Goal: Check status

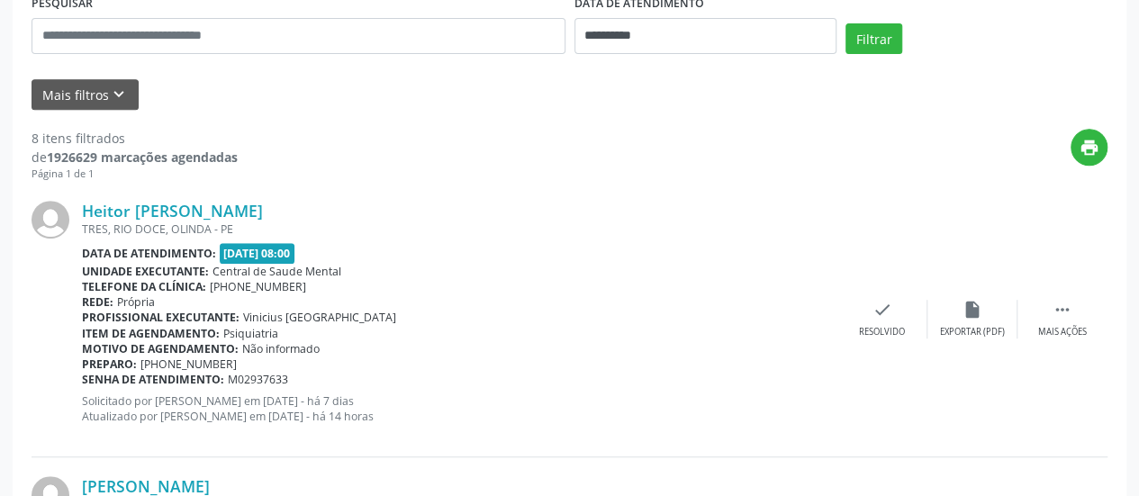
scroll to position [360, 0]
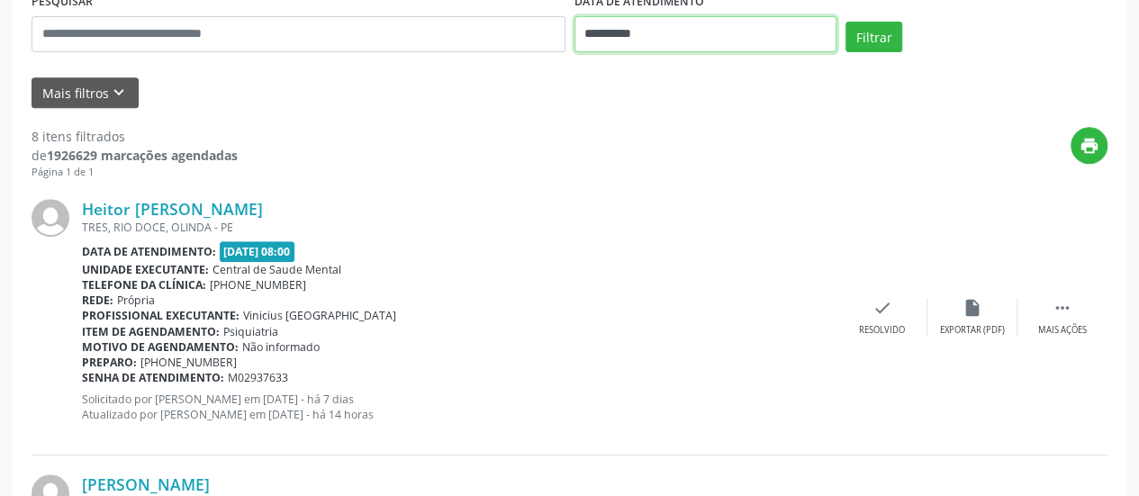
click at [619, 32] on input "**********" at bounding box center [705, 34] width 262 height 36
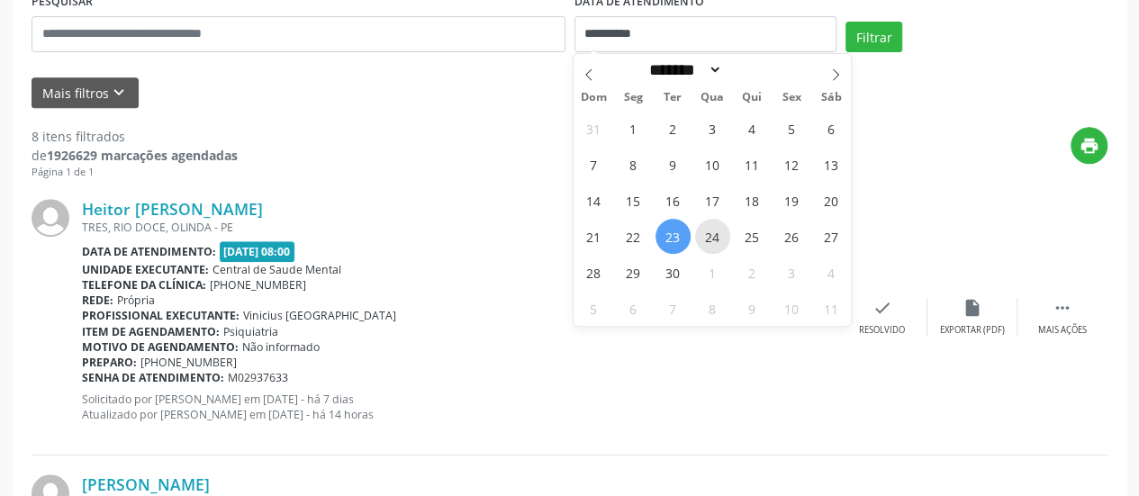
click at [718, 233] on span "24" at bounding box center [712, 236] width 35 height 35
type input "**********"
click at [716, 233] on span "24" at bounding box center [712, 236] width 35 height 35
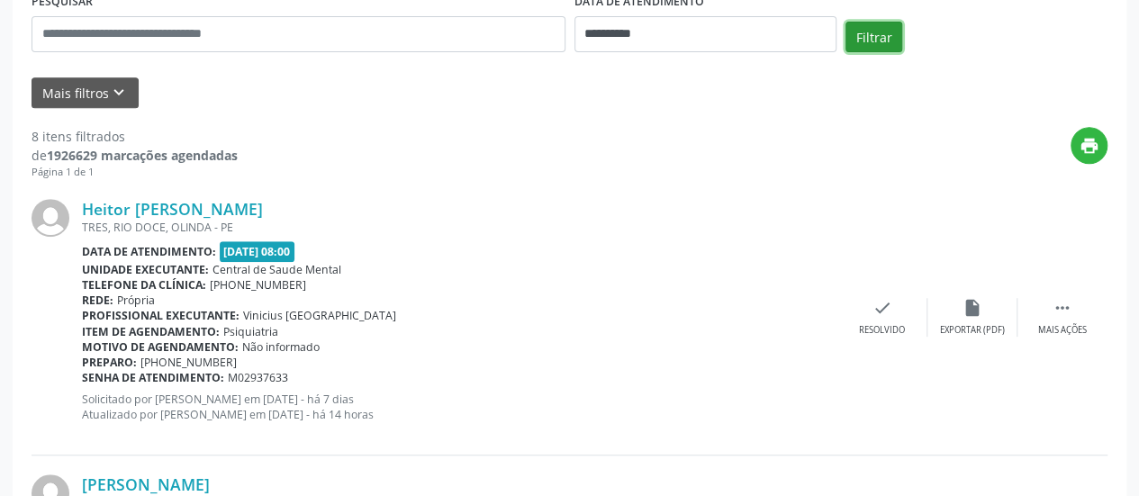
click at [870, 38] on button "Filtrar" at bounding box center [873, 37] width 57 height 31
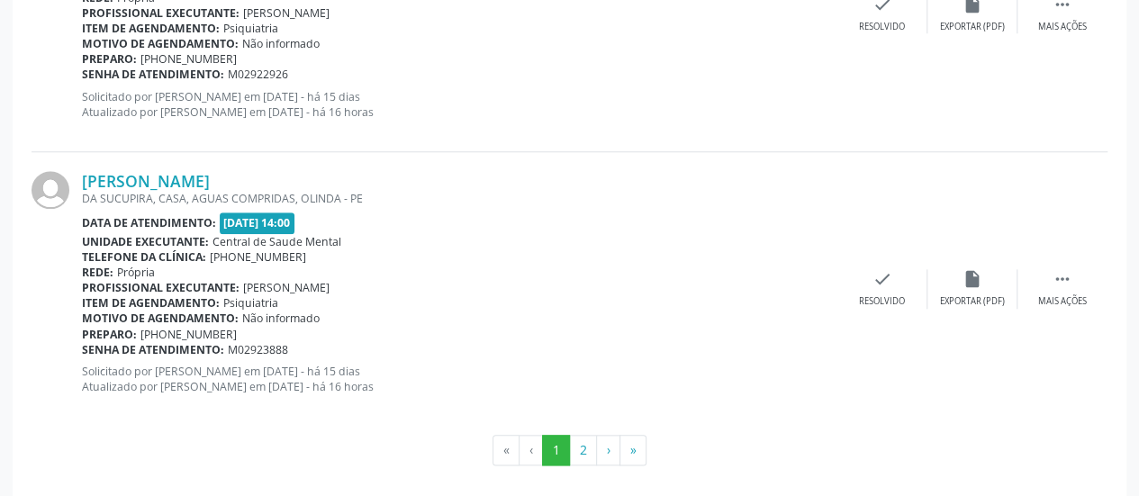
scroll to position [4242, 0]
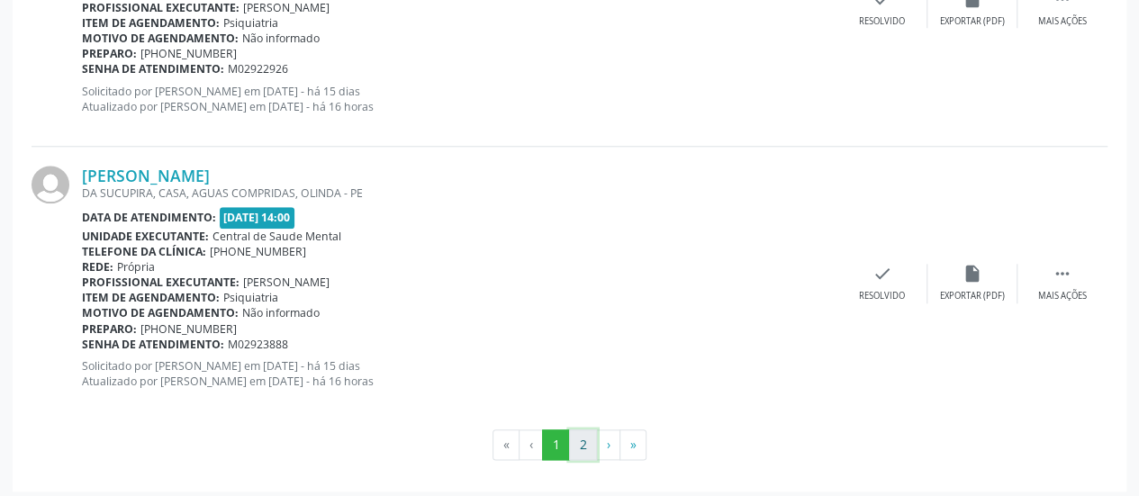
click at [575, 433] on button "2" at bounding box center [583, 444] width 28 height 31
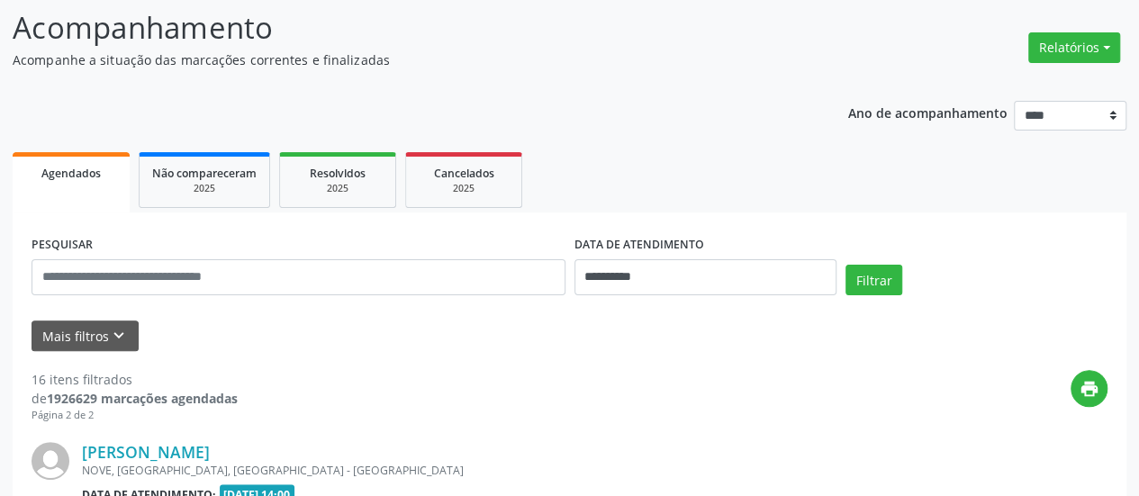
scroll to position [400, 0]
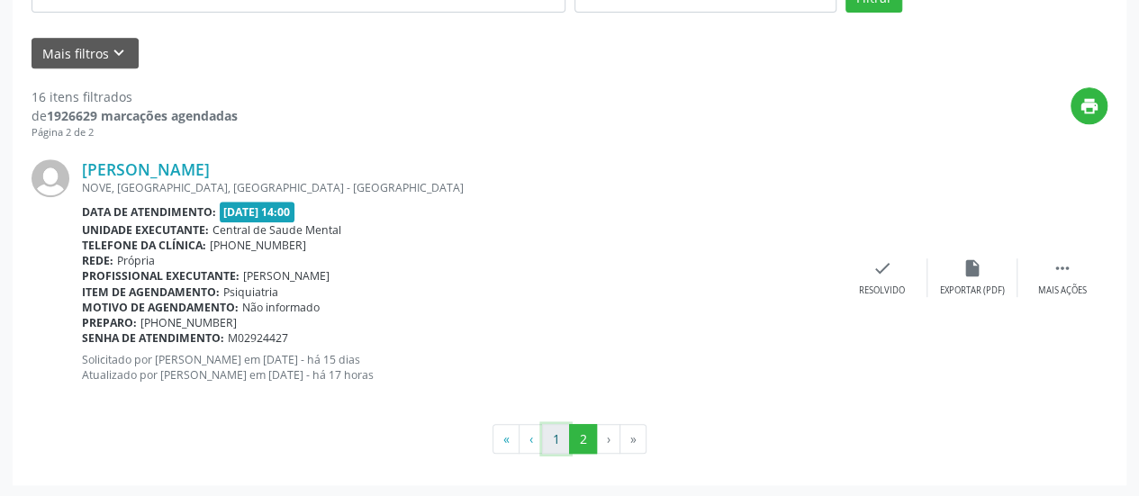
click at [553, 439] on button "1" at bounding box center [556, 439] width 28 height 31
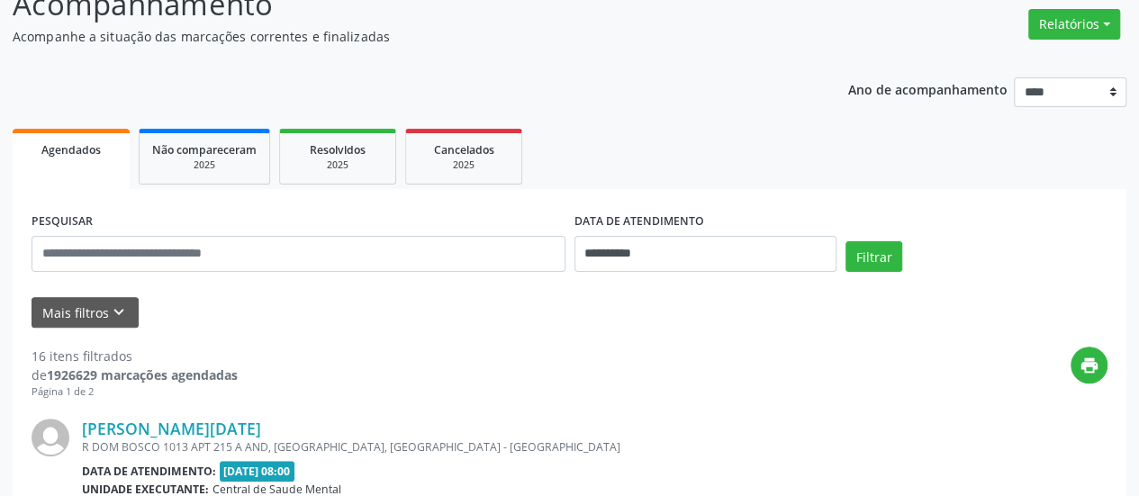
scroll to position [102, 0]
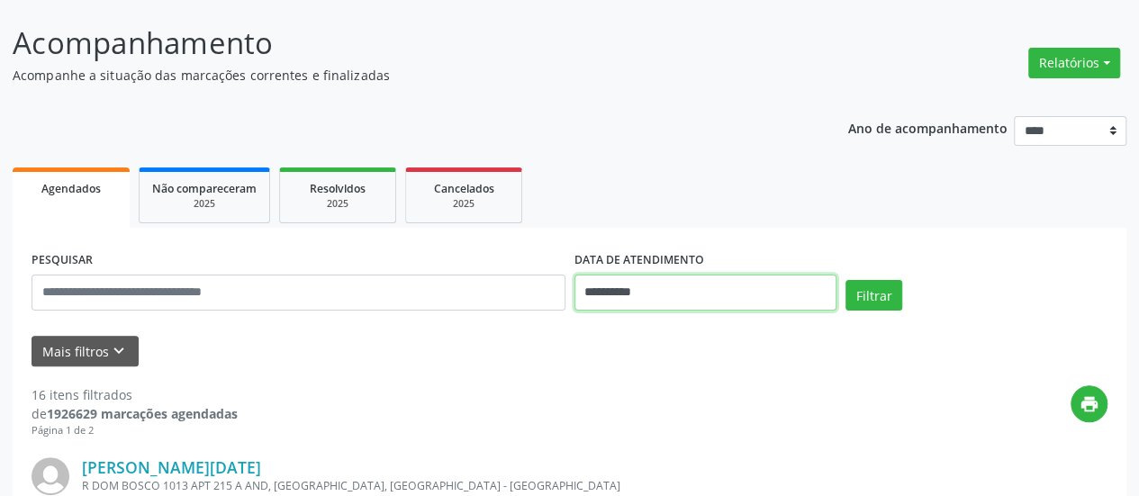
click at [593, 294] on input "**********" at bounding box center [705, 293] width 262 height 36
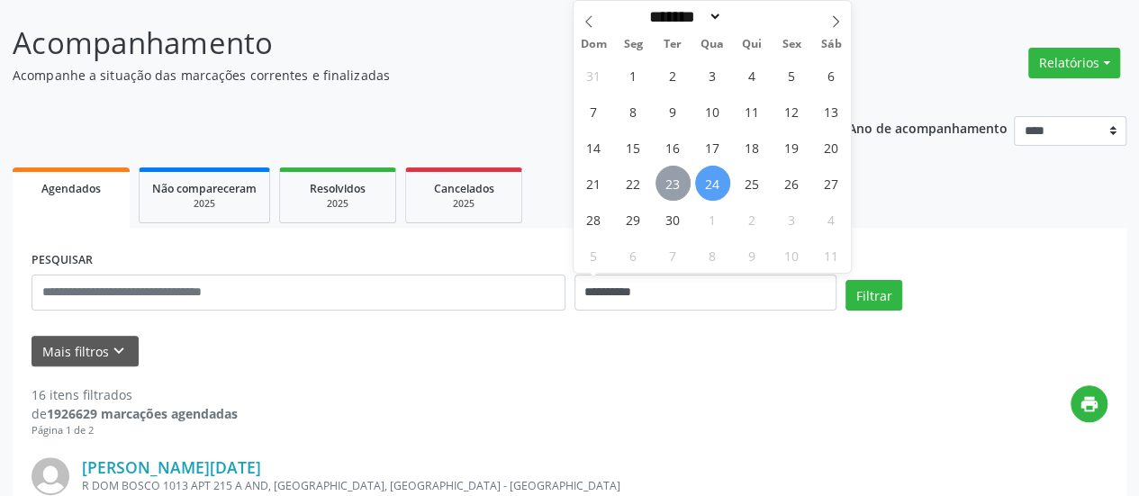
click at [673, 192] on span "23" at bounding box center [672, 183] width 35 height 35
type input "**********"
click at [673, 192] on span "23" at bounding box center [672, 183] width 35 height 35
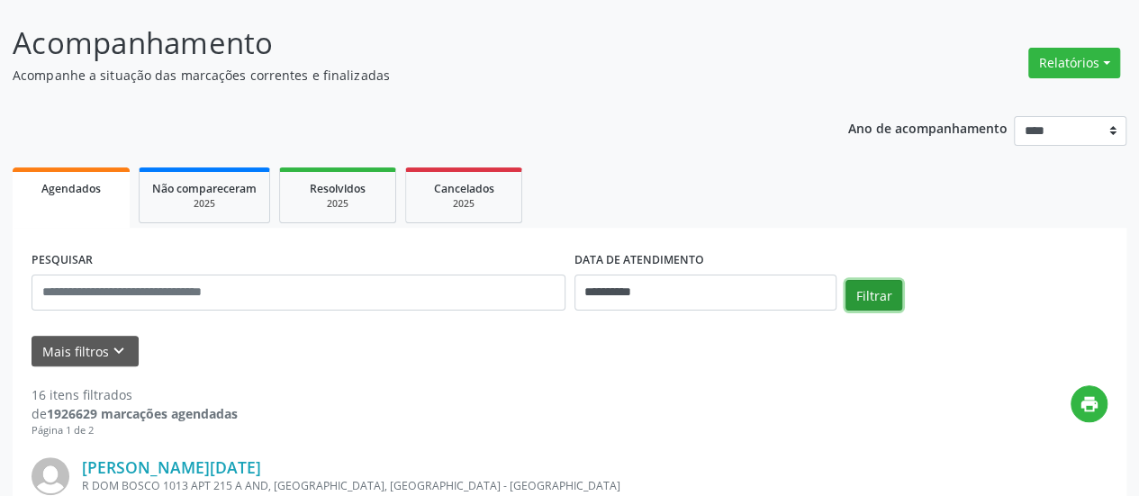
click at [882, 306] on button "Filtrar" at bounding box center [873, 295] width 57 height 31
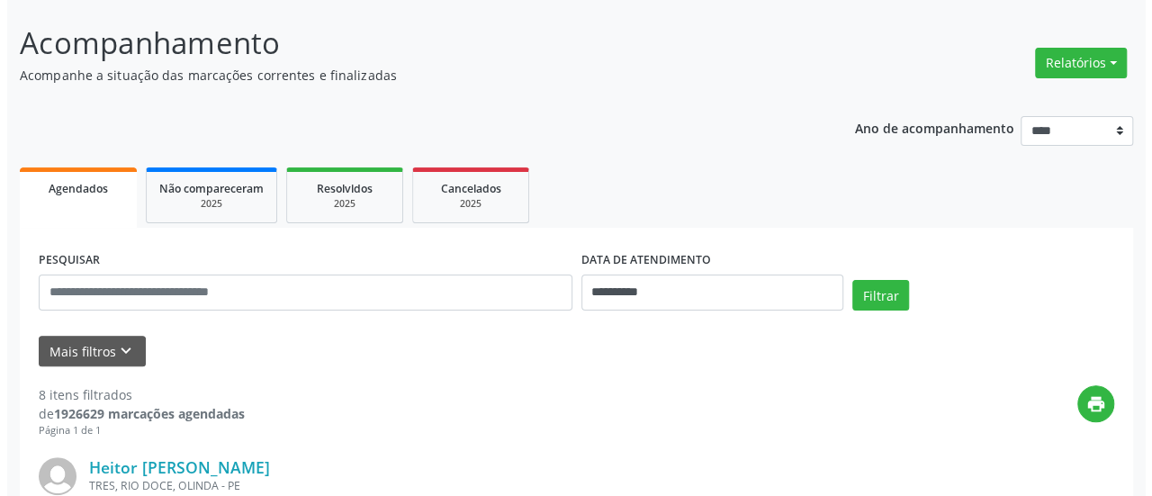
scroll to position [372, 0]
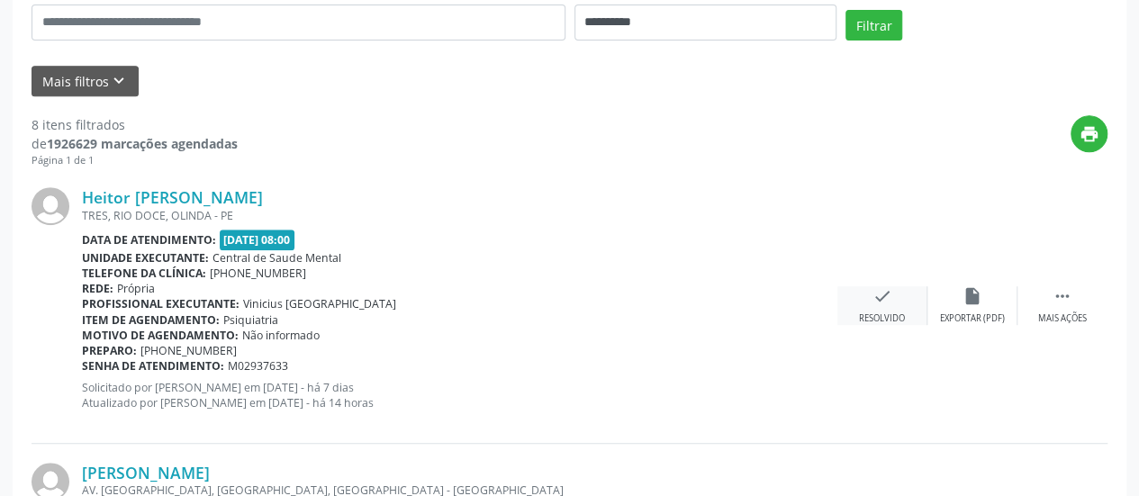
click at [893, 288] on div "check Resolvido" at bounding box center [882, 305] width 90 height 39
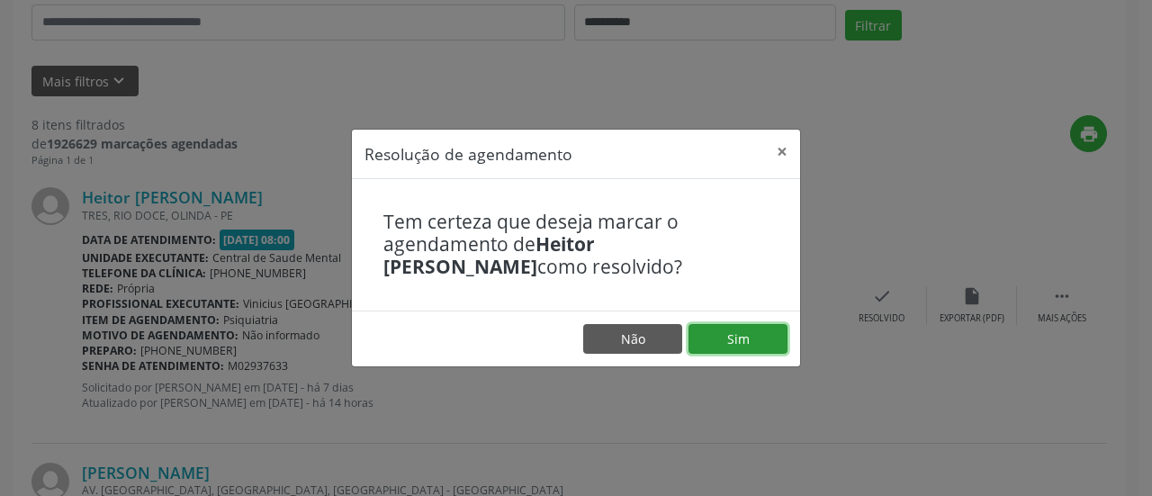
click at [718, 343] on button "Sim" at bounding box center [738, 339] width 99 height 31
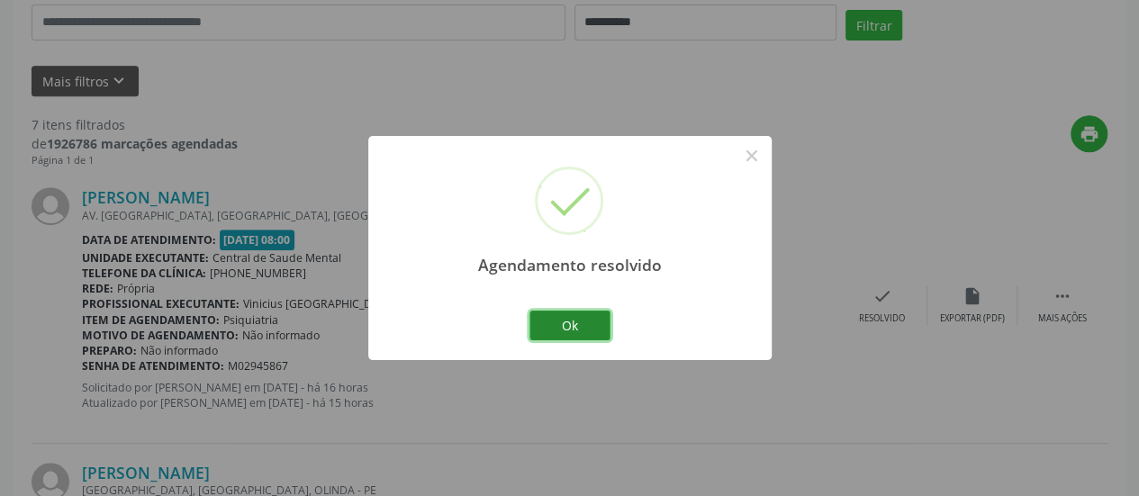
click at [572, 322] on button "Ok" at bounding box center [569, 326] width 81 height 31
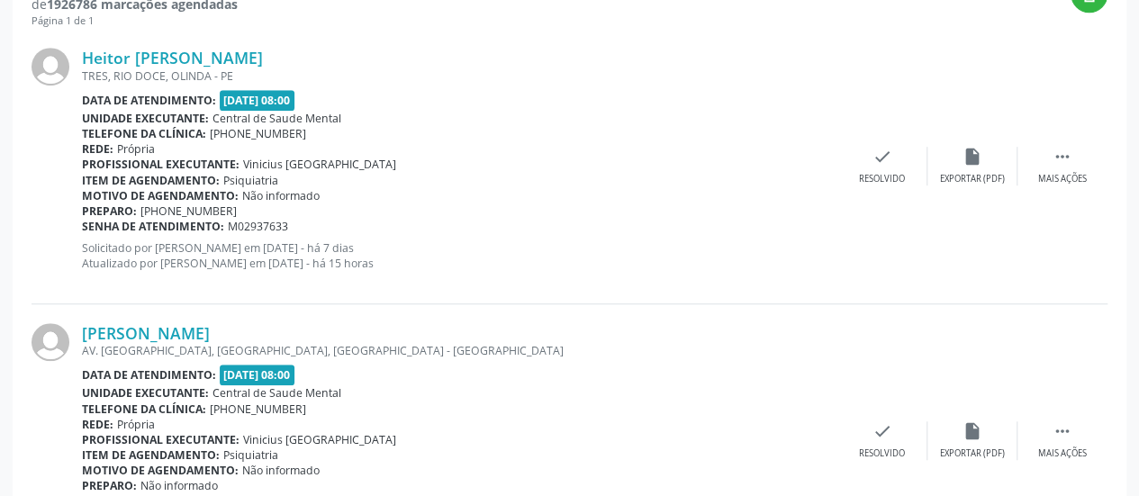
scroll to position [282, 0]
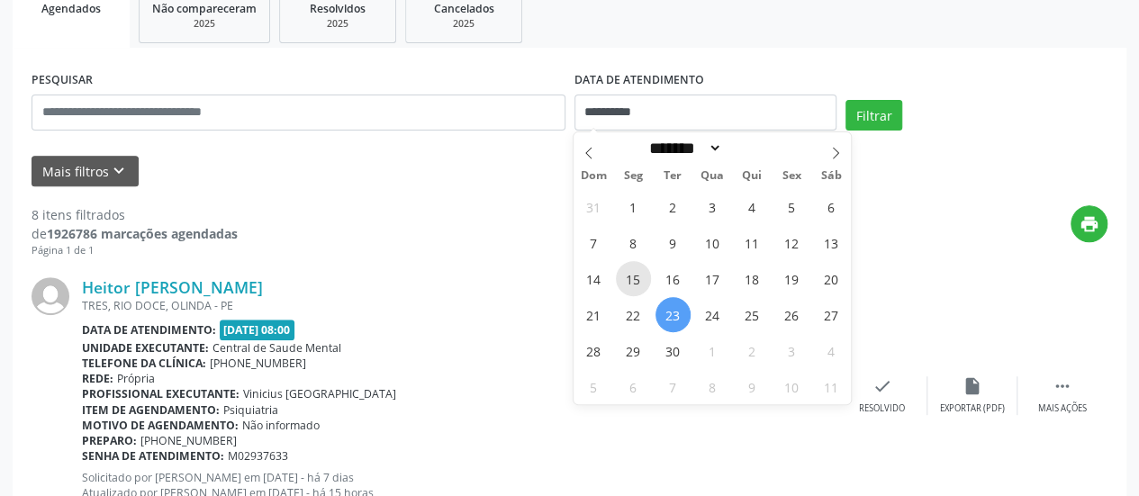
click at [626, 273] on span "15" at bounding box center [633, 278] width 35 height 35
type input "**********"
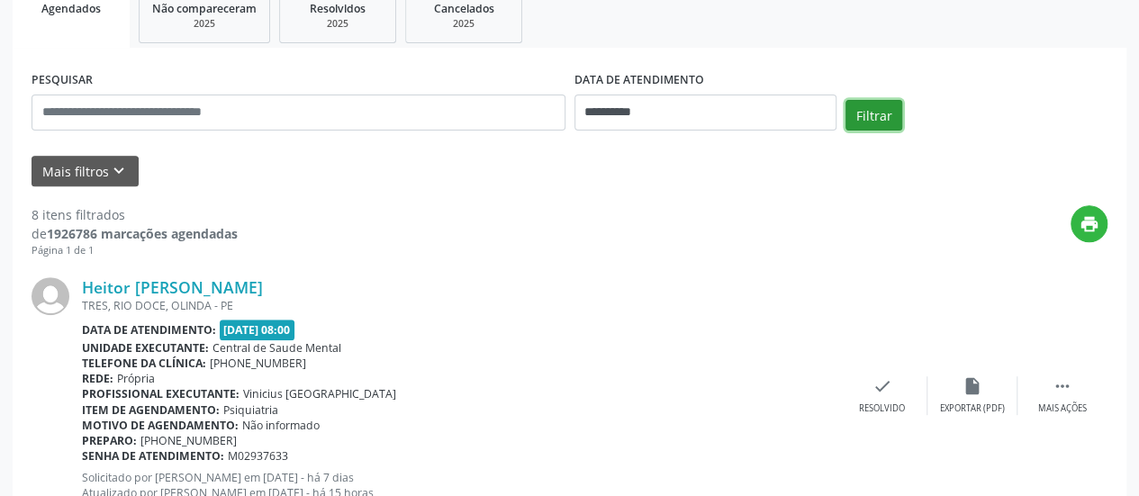
click at [869, 104] on button "Filtrar" at bounding box center [873, 115] width 57 height 31
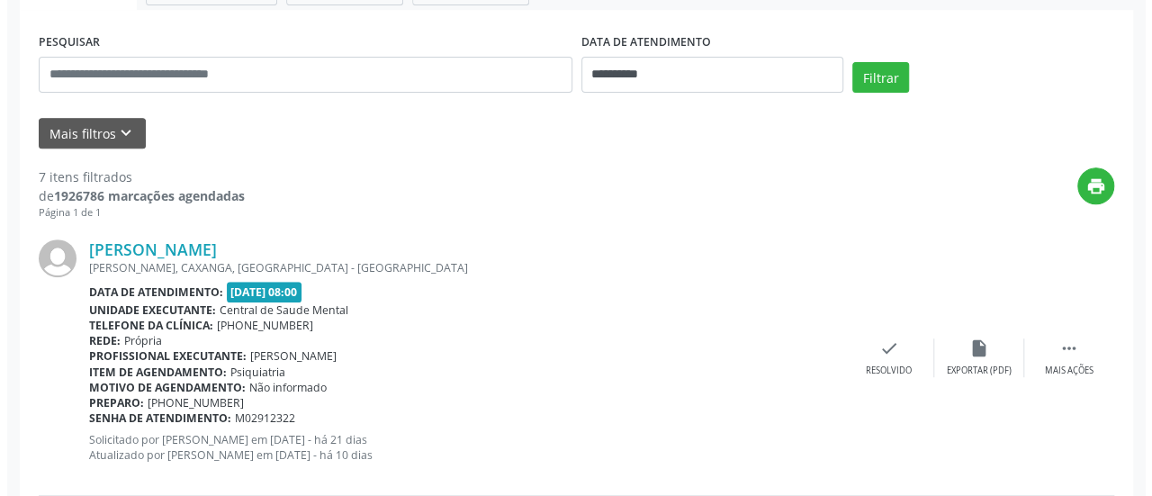
scroll to position [552, 0]
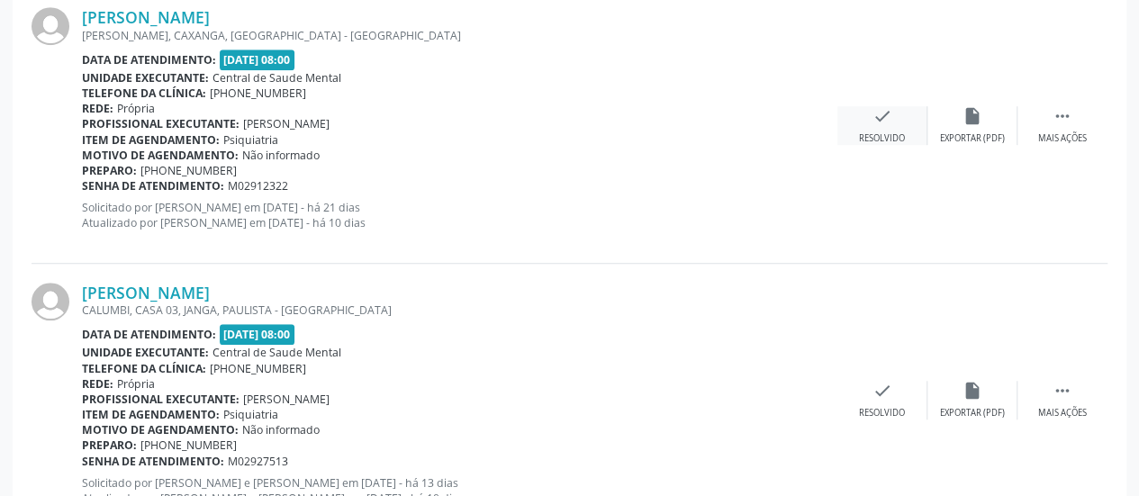
click at [880, 129] on div "check Resolvido" at bounding box center [882, 125] width 90 height 39
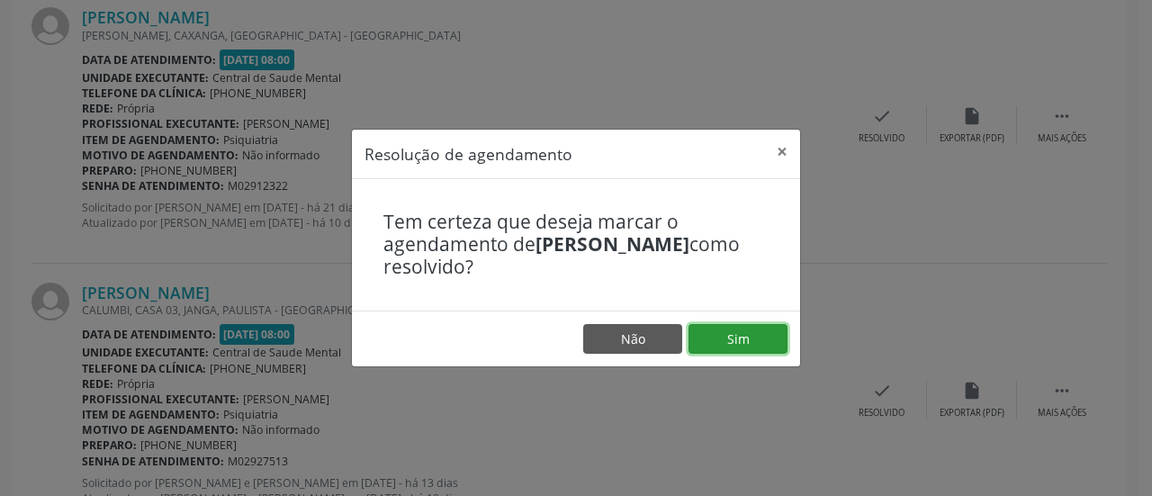
click at [755, 330] on button "Sim" at bounding box center [738, 339] width 99 height 31
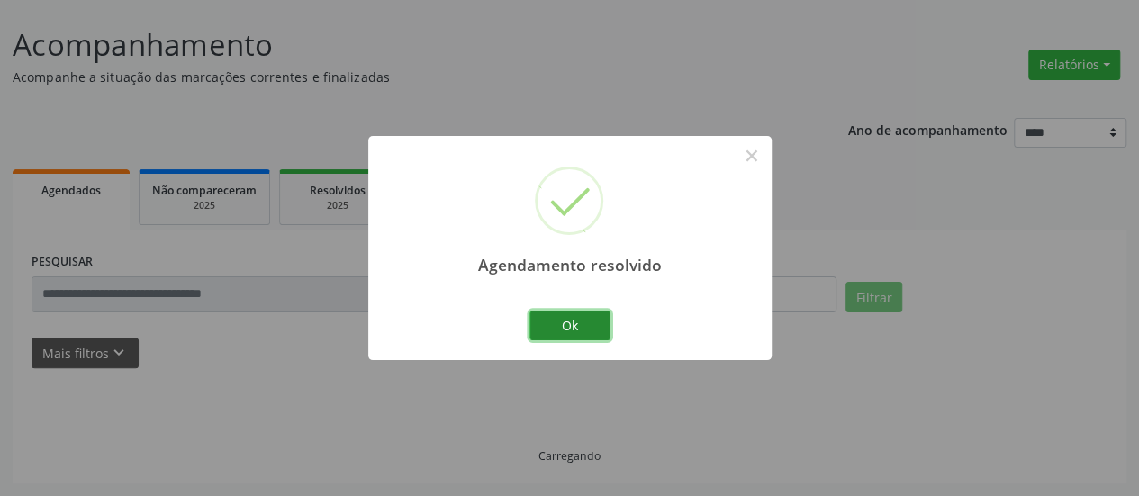
click at [590, 327] on button "Ok" at bounding box center [569, 326] width 81 height 31
